Goal: Task Accomplishment & Management: Manage account settings

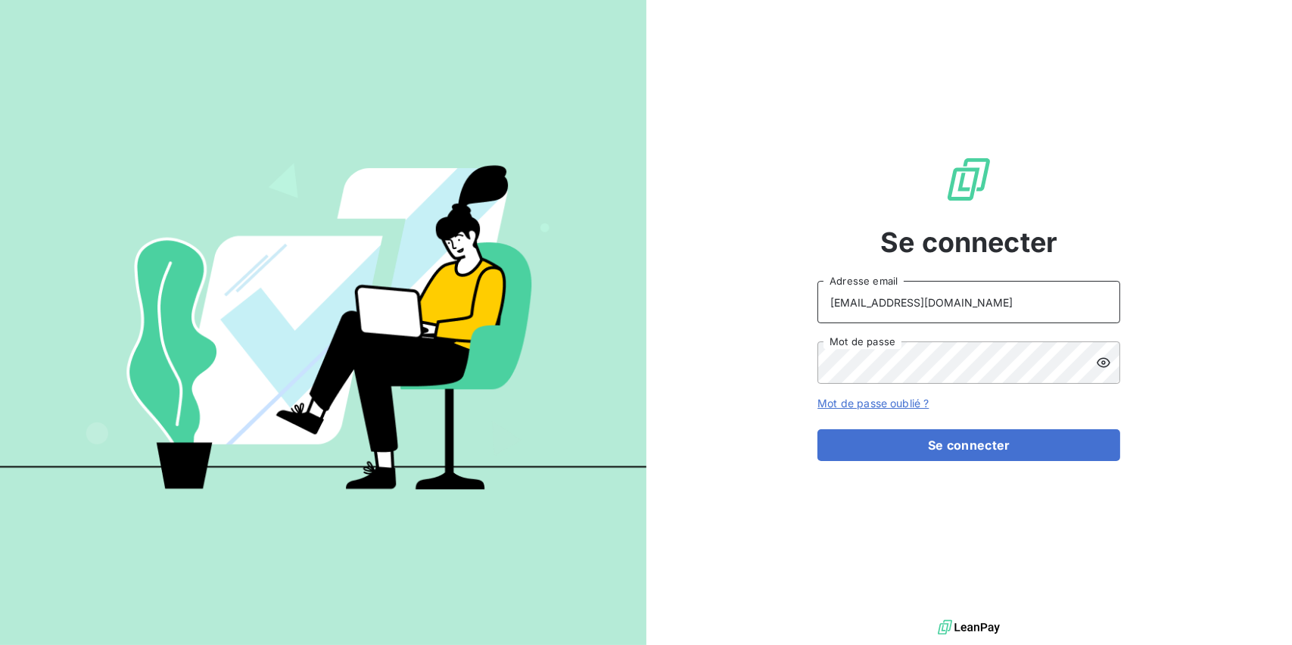
click at [1066, 300] on input "[EMAIL_ADDRESS][DOMAIN_NAME]" at bounding box center [968, 302] width 303 height 42
type input "[EMAIL_ADDRESS][DOMAIN_NAME]"
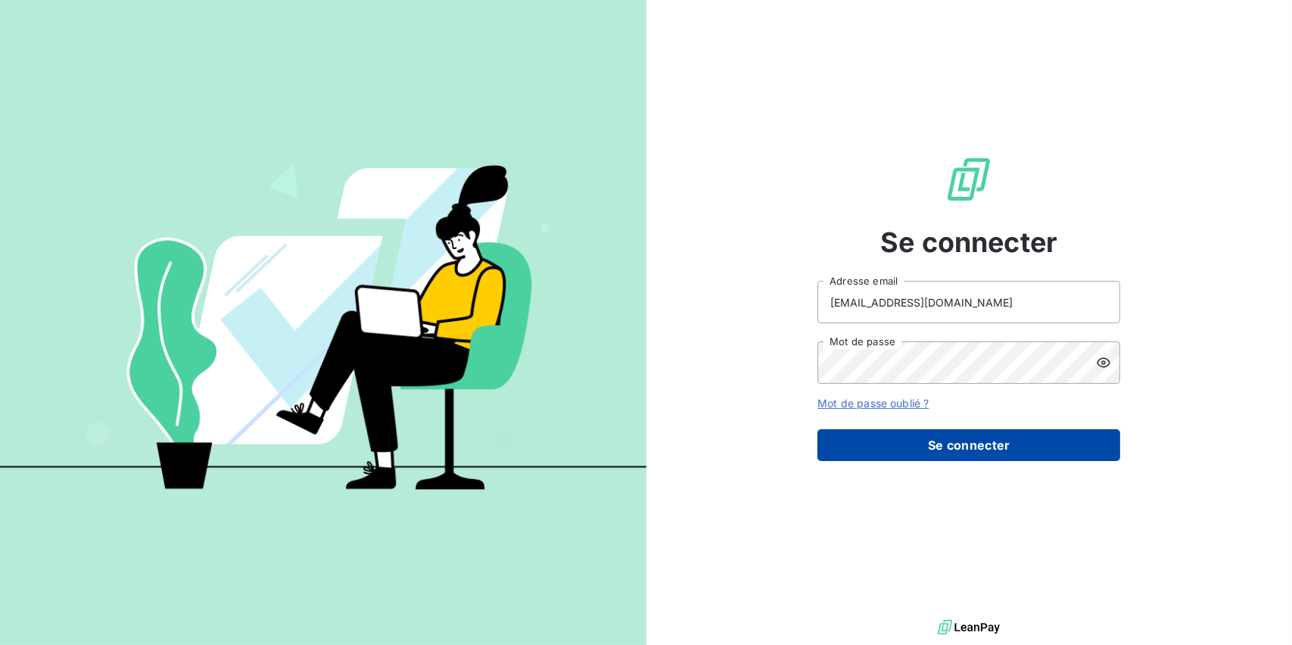
click at [892, 442] on button "Se connecter" at bounding box center [968, 445] width 303 height 32
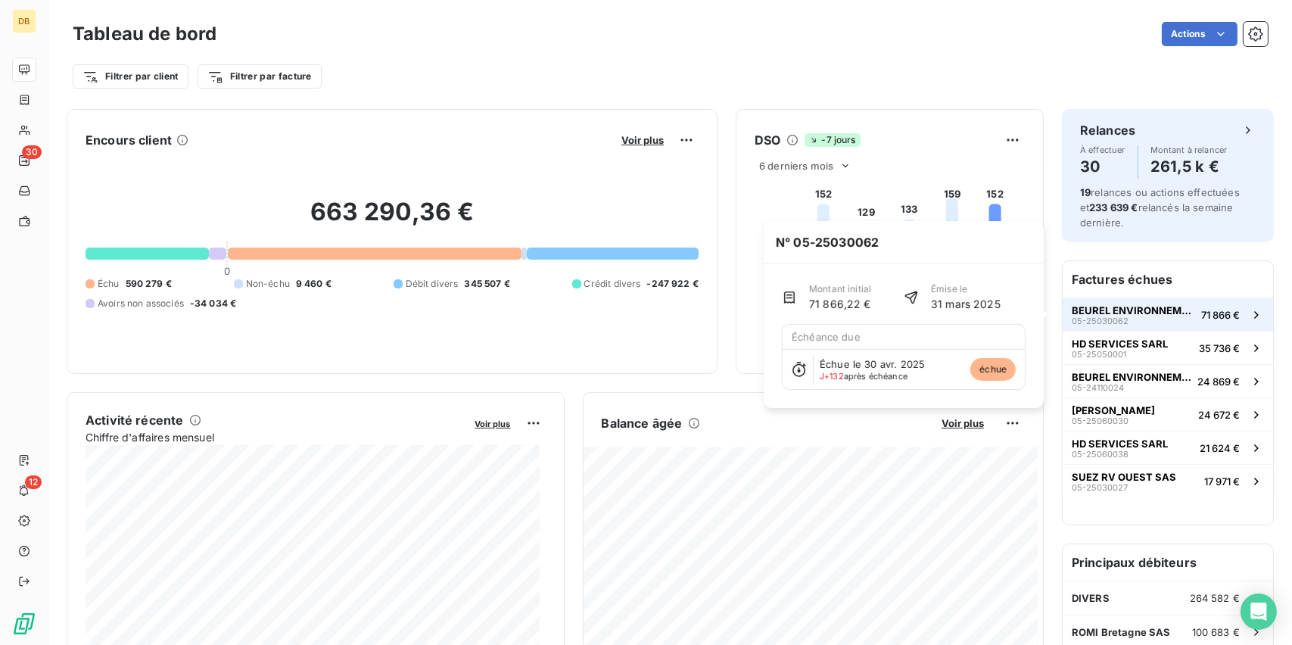
click at [1149, 314] on span "BEUREL ENVIRONNEMENT SARL" at bounding box center [1133, 310] width 123 height 12
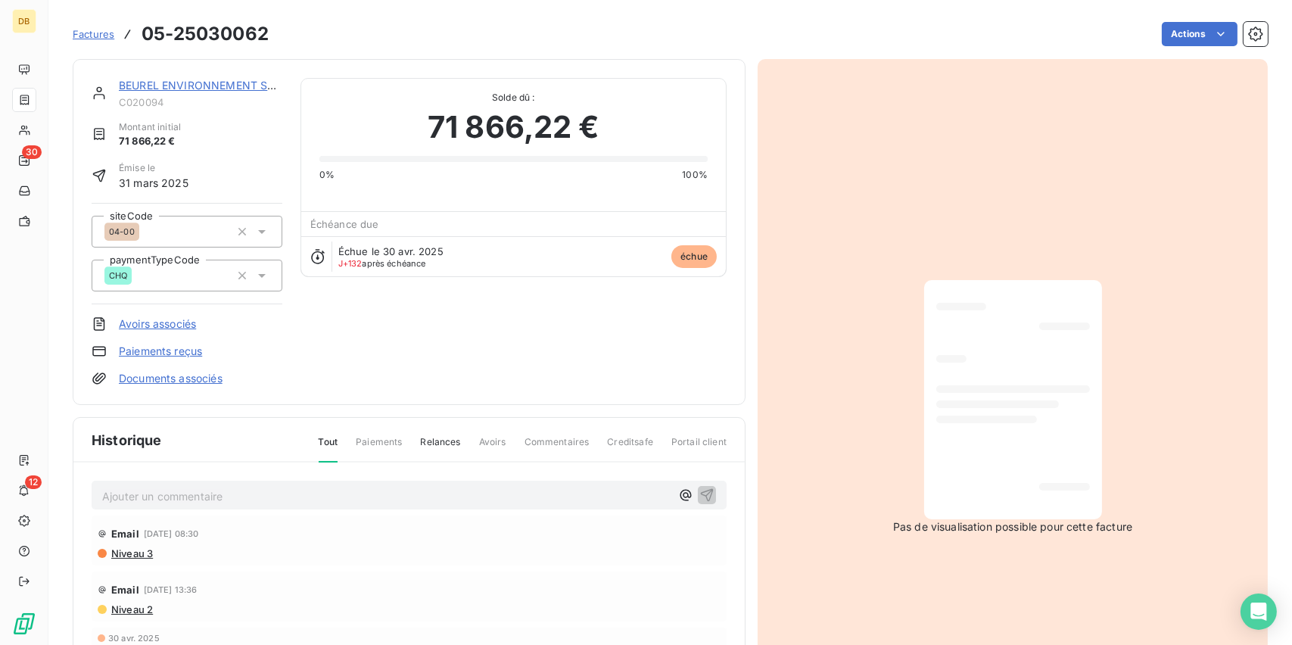
click at [140, 83] on link "BEUREL ENVIRONNEMENT SARL" at bounding box center [204, 85] width 170 height 13
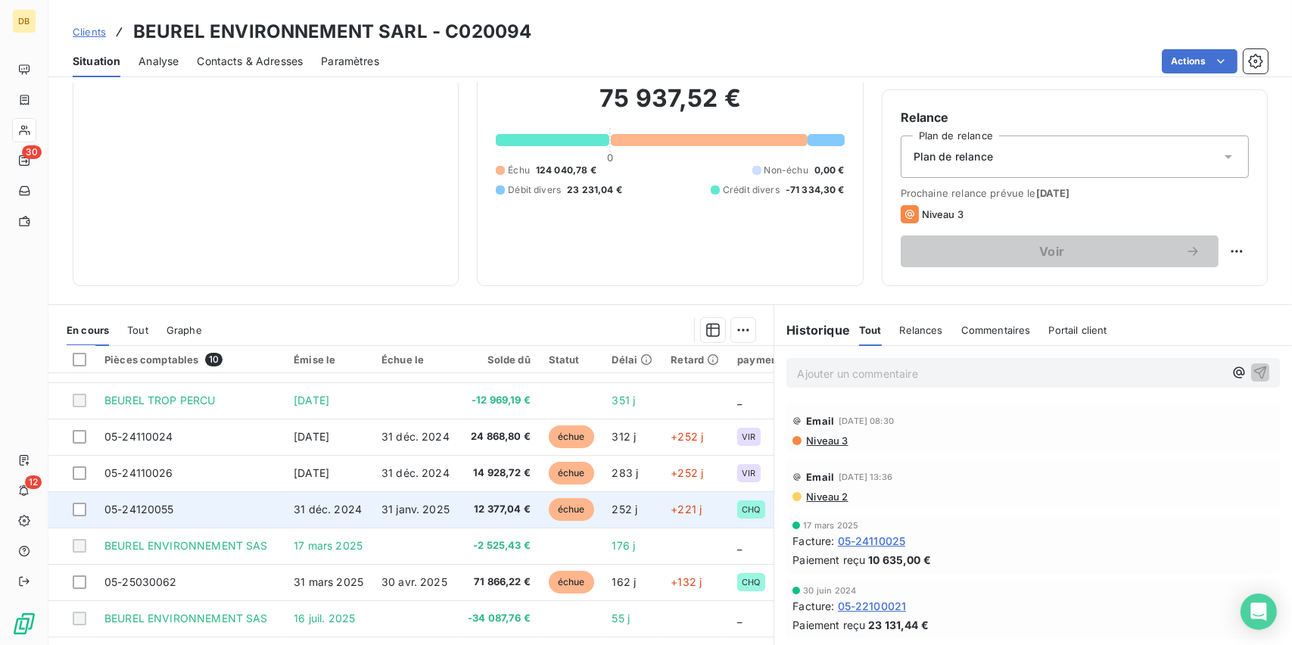
scroll to position [154, 0]
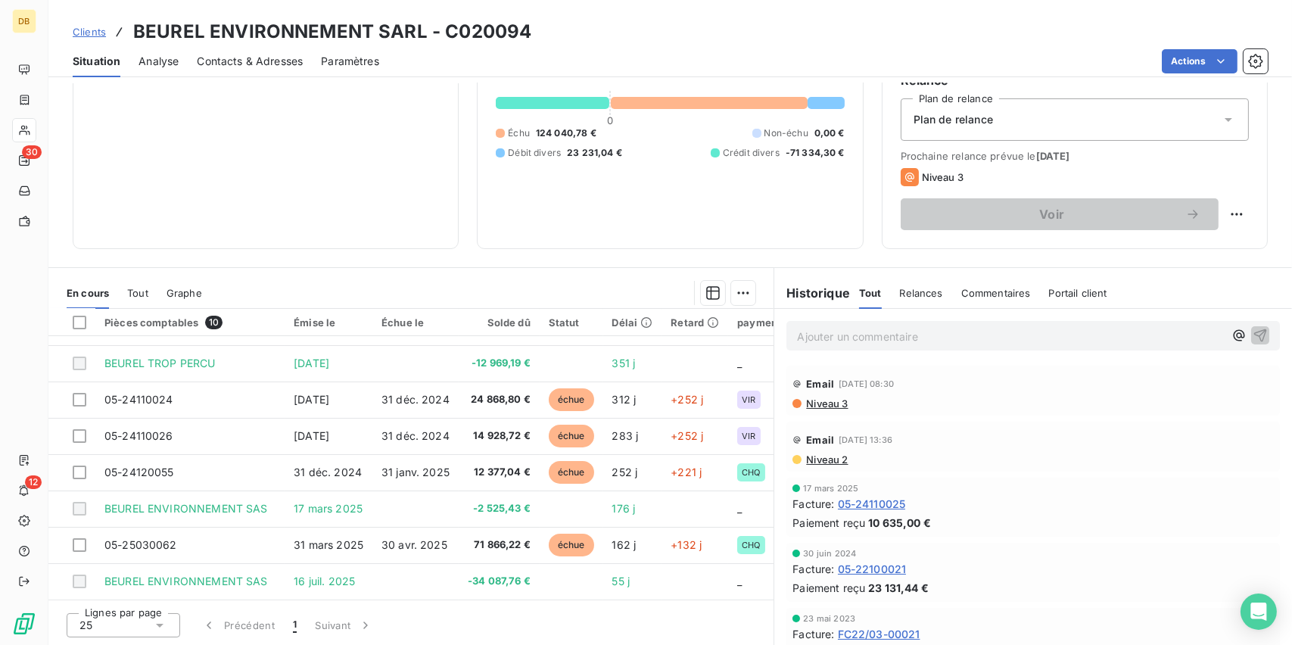
drag, startPoint x: 497, startPoint y: 599, endPoint x: 697, endPoint y: 600, distance: 200.6
click at [697, 600] on div "Lignes par page 25 Précédent 1 Suivant" at bounding box center [410, 622] width 725 height 45
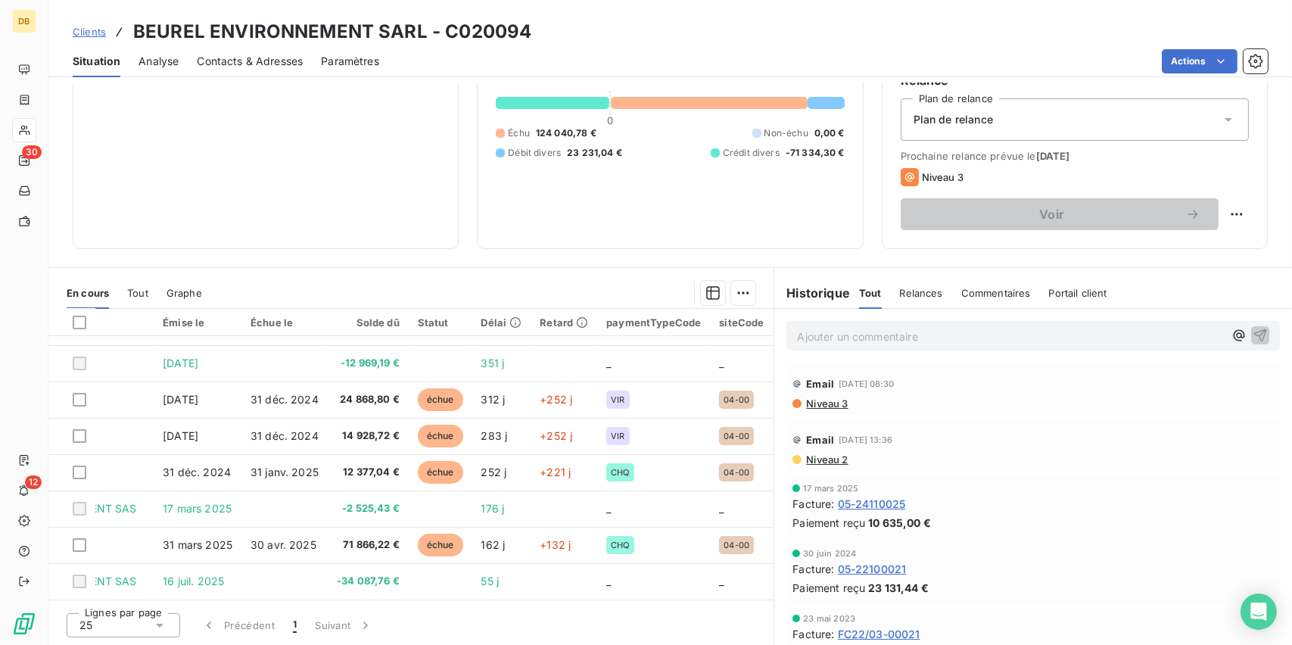
scroll to position [104, 0]
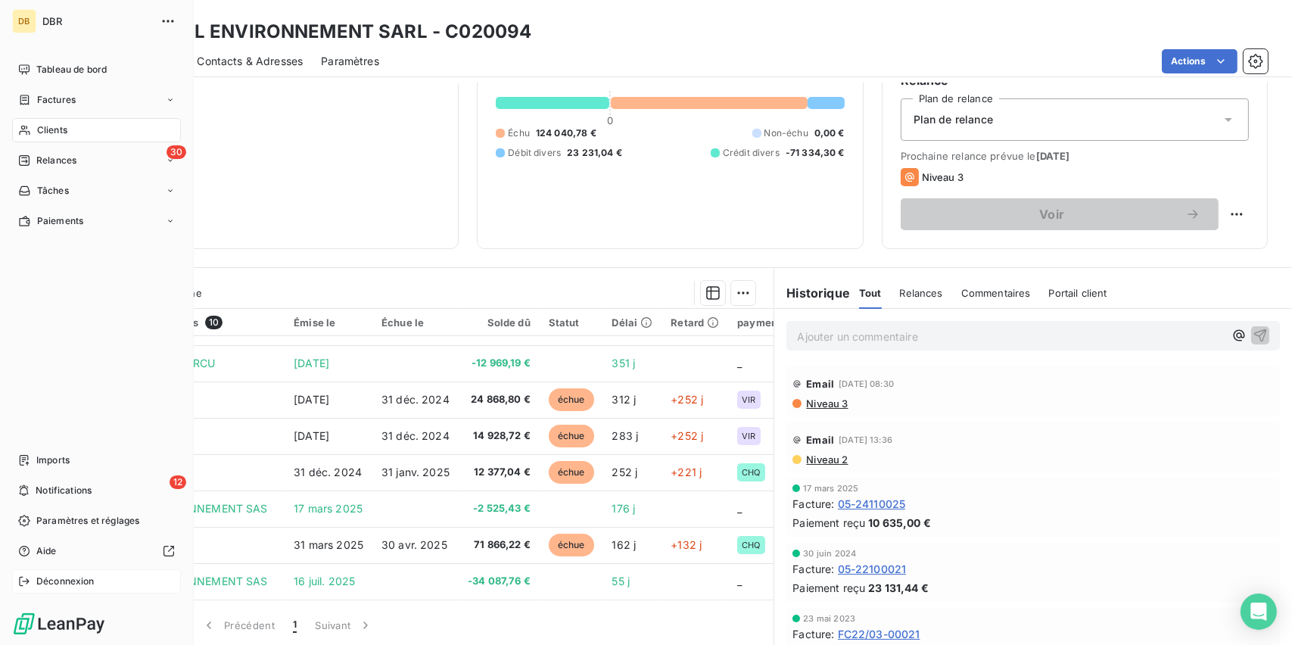
click at [39, 577] on span "Déconnexion" at bounding box center [65, 582] width 58 height 14
